Goal: Information Seeking & Learning: Learn about a topic

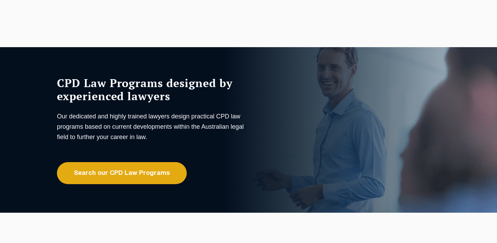
click at [130, 173] on link "Search our CPD Law Programs" at bounding box center [122, 173] width 130 height 22
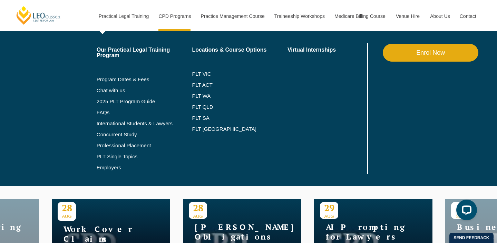
scroll to position [223, 0]
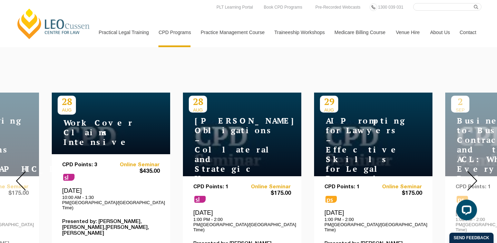
click at [469, 175] on img at bounding box center [472, 181] width 10 height 20
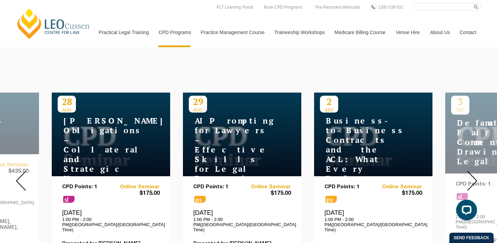
click at [469, 175] on img at bounding box center [472, 181] width 10 height 20
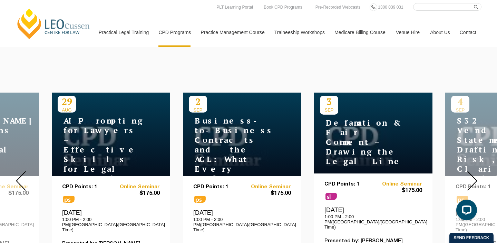
click at [469, 175] on img at bounding box center [472, 181] width 10 height 20
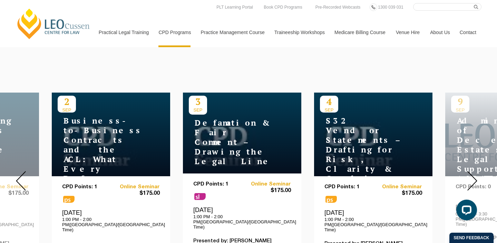
click at [472, 177] on img at bounding box center [472, 181] width 10 height 20
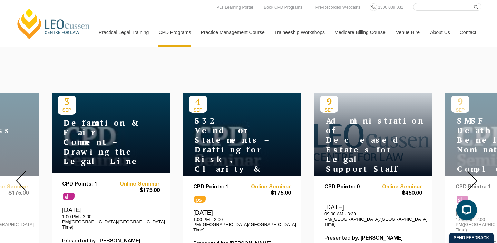
click at [472, 177] on img at bounding box center [472, 181] width 10 height 20
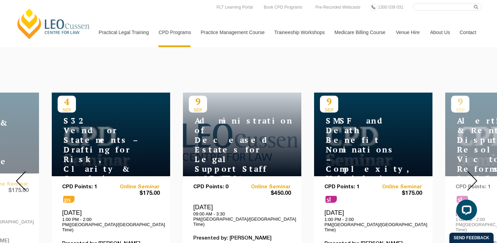
click at [472, 177] on img at bounding box center [472, 181] width 10 height 20
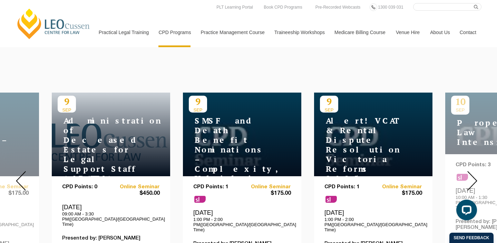
click at [472, 179] on img at bounding box center [472, 181] width 10 height 20
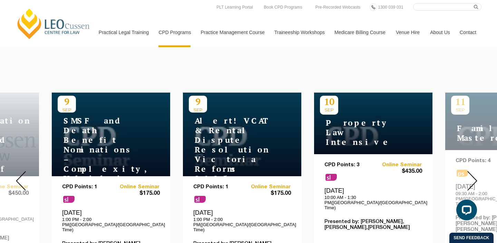
click at [473, 183] on img at bounding box center [472, 181] width 10 height 20
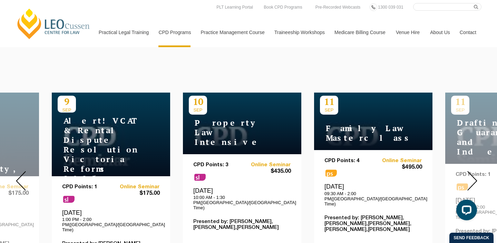
click at [473, 183] on img at bounding box center [472, 181] width 10 height 20
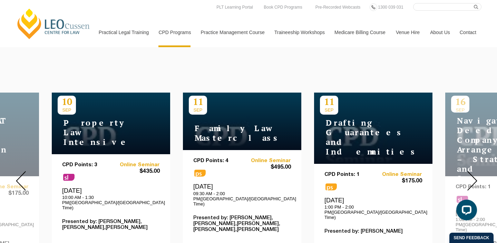
click at [478, 180] on div at bounding box center [472, 181] width 50 height 236
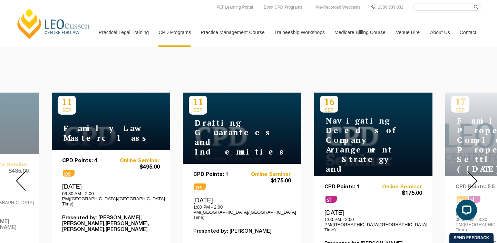
click at [478, 180] on div at bounding box center [472, 181] width 50 height 236
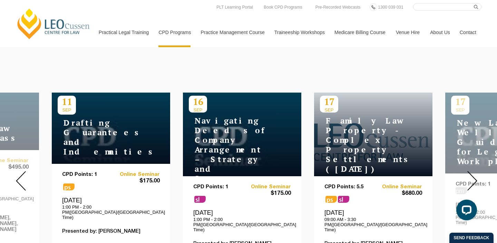
click at [478, 180] on div at bounding box center [472, 181] width 50 height 236
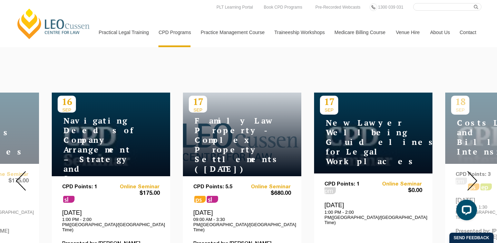
click at [478, 180] on div at bounding box center [472, 181] width 50 height 236
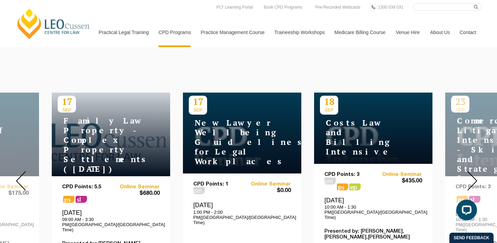
click at [478, 180] on div at bounding box center [472, 181] width 50 height 236
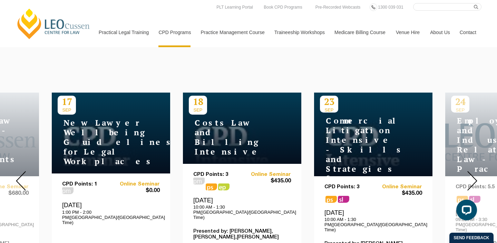
click at [478, 180] on div at bounding box center [472, 181] width 50 height 236
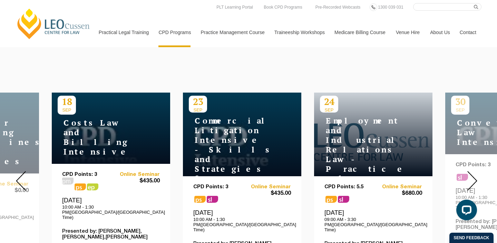
click at [478, 180] on div at bounding box center [472, 181] width 50 height 236
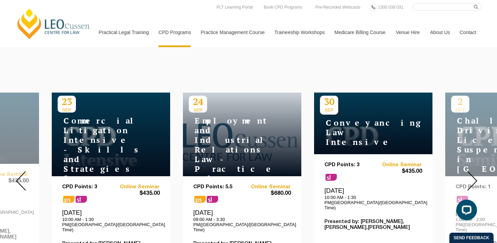
click at [478, 180] on div at bounding box center [472, 181] width 50 height 236
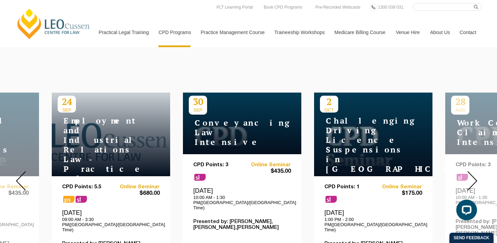
click at [478, 180] on div at bounding box center [472, 181] width 50 height 236
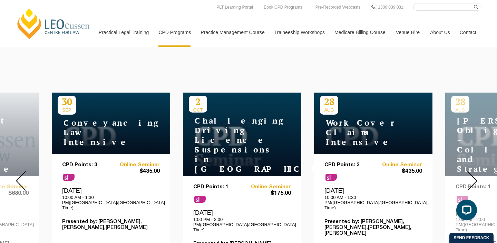
click at [478, 180] on div at bounding box center [472, 181] width 50 height 236
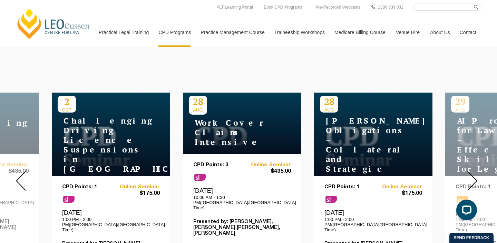
click at [478, 180] on div at bounding box center [472, 181] width 50 height 236
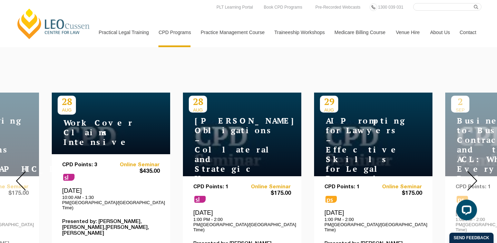
click at [478, 177] on div at bounding box center [472, 181] width 50 height 236
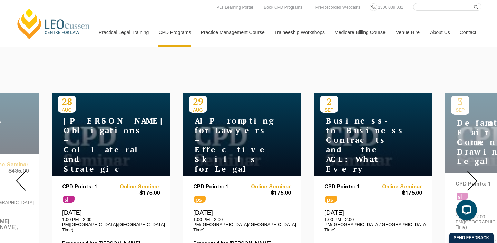
click at [478, 177] on div at bounding box center [472, 181] width 50 height 236
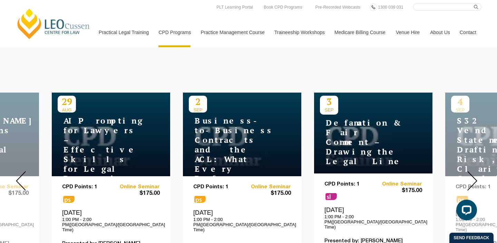
click at [472, 175] on img at bounding box center [472, 181] width 10 height 20
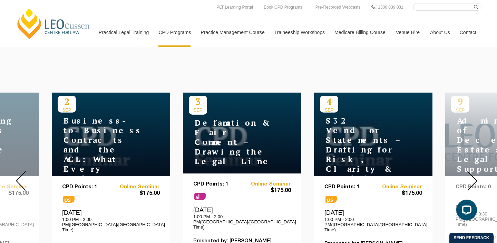
click at [472, 175] on img at bounding box center [472, 181] width 10 height 20
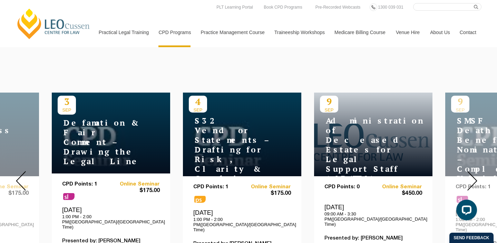
click at [472, 175] on img at bounding box center [472, 181] width 10 height 20
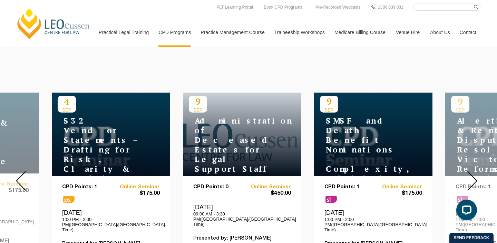
click at [472, 175] on img at bounding box center [472, 181] width 10 height 20
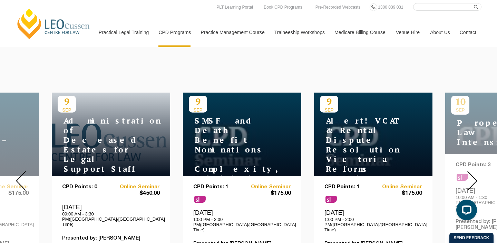
click at [474, 176] on img at bounding box center [472, 181] width 10 height 20
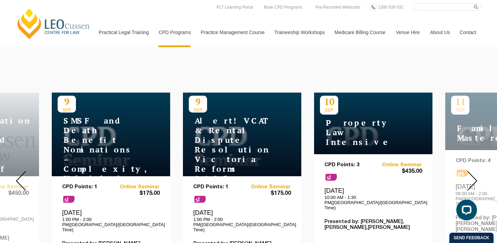
click at [474, 176] on img at bounding box center [472, 181] width 10 height 20
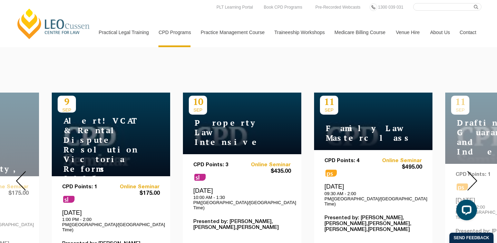
click at [474, 176] on img at bounding box center [472, 181] width 10 height 20
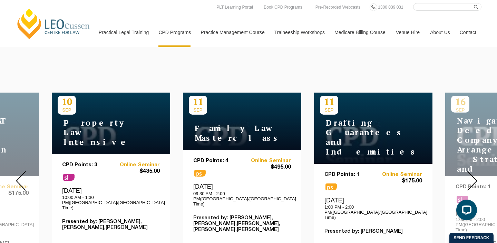
click at [474, 176] on img at bounding box center [472, 181] width 10 height 20
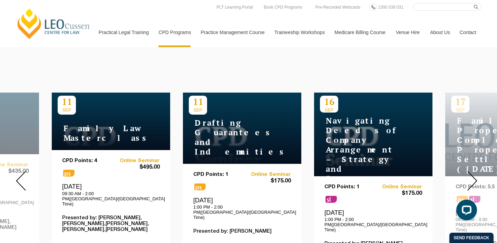
click at [474, 176] on img at bounding box center [472, 181] width 10 height 20
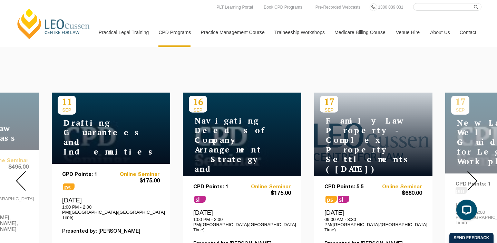
click at [474, 176] on img at bounding box center [472, 181] width 10 height 20
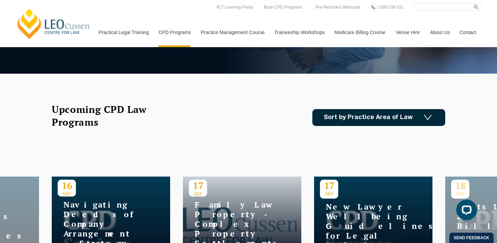
scroll to position [36, 0]
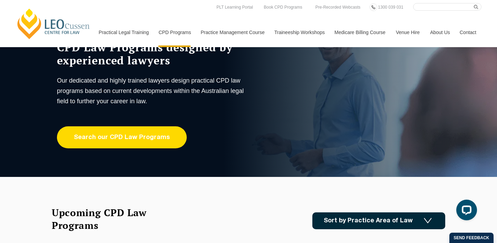
click at [174, 134] on link "Search our CPD Law Programs" at bounding box center [122, 138] width 130 height 22
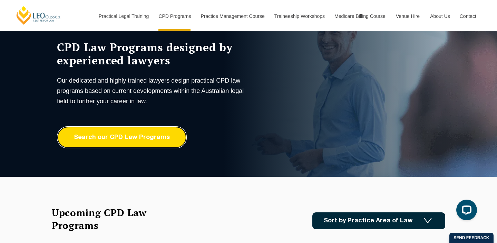
scroll to position [206, 0]
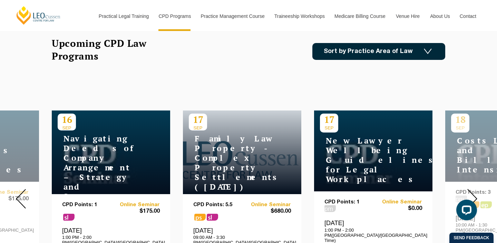
click at [368, 58] on link "Sort by Practice Area of Law" at bounding box center [378, 51] width 133 height 17
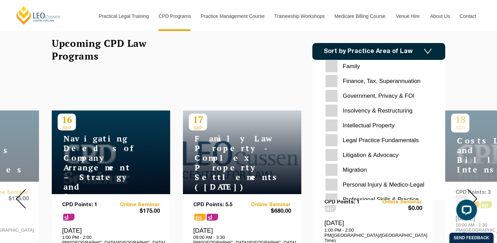
scroll to position [218, 0]
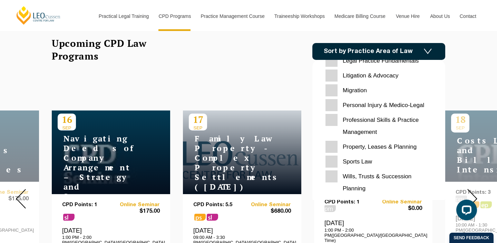
click at [270, 83] on div "24 SEP Employment and Industrial Relations Law - Practice and Procedure (Septem…" at bounding box center [248, 199] width 497 height 236
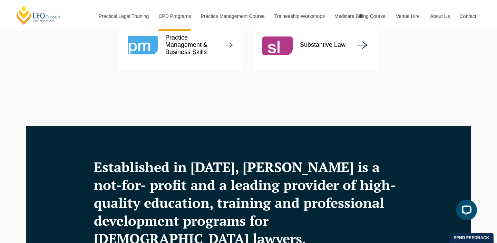
scroll to position [979, 0]
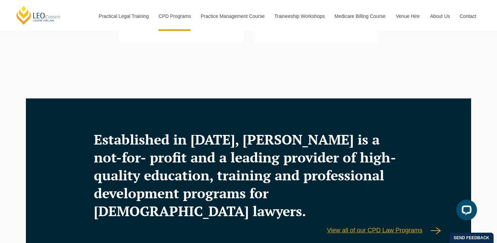
click at [336, 227] on link "View all of our CPD Law Programs" at bounding box center [248, 231] width 385 height 8
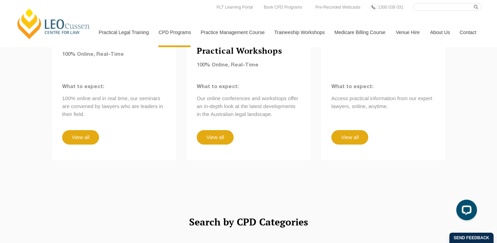
scroll to position [537, 0]
